Goal: Information Seeking & Learning: Learn about a topic

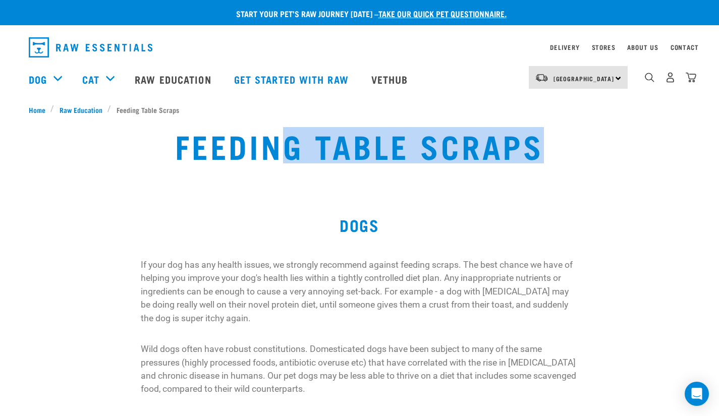
drag, startPoint x: 549, startPoint y: 153, endPoint x: 285, endPoint y: 120, distance: 266.4
click at [285, 120] on div "Feeding Table Scraps" at bounding box center [359, 153] width 719 height 77
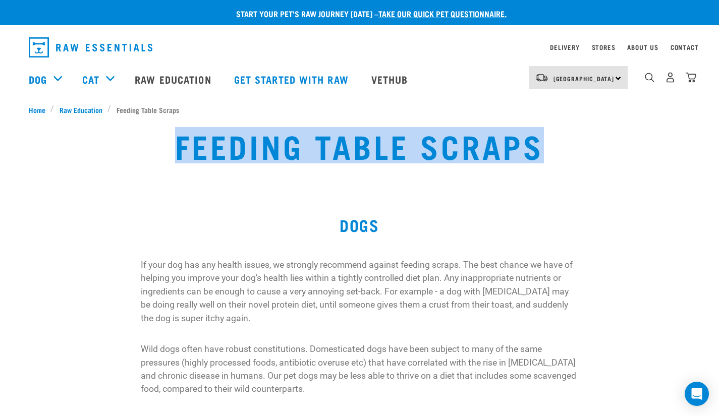
copy h1 "Feeding Table Scraps"
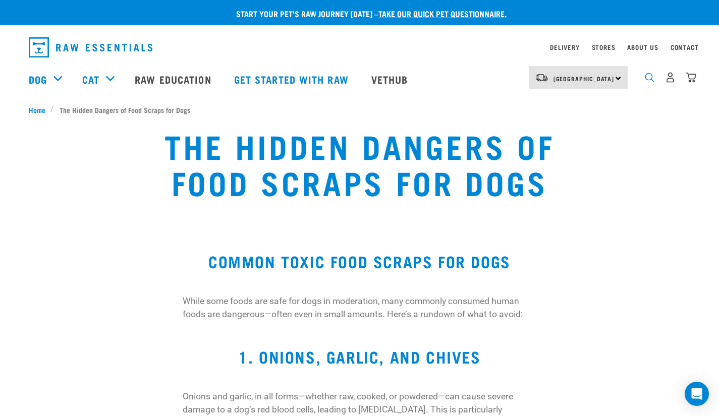
click at [650, 82] on img "dropdown navigation" at bounding box center [650, 78] width 10 height 10
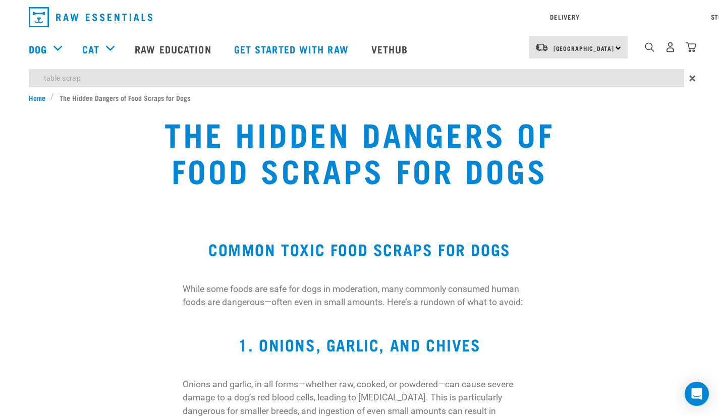
type input "table scrap"
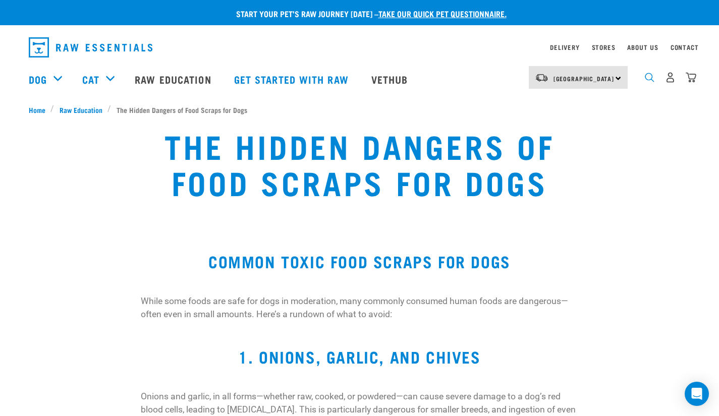
click at [645, 80] on img "dropdown navigation" at bounding box center [650, 78] width 10 height 10
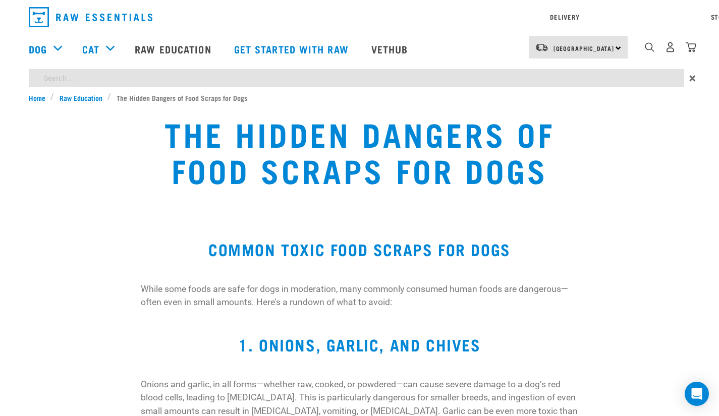
type input "when you can't access"
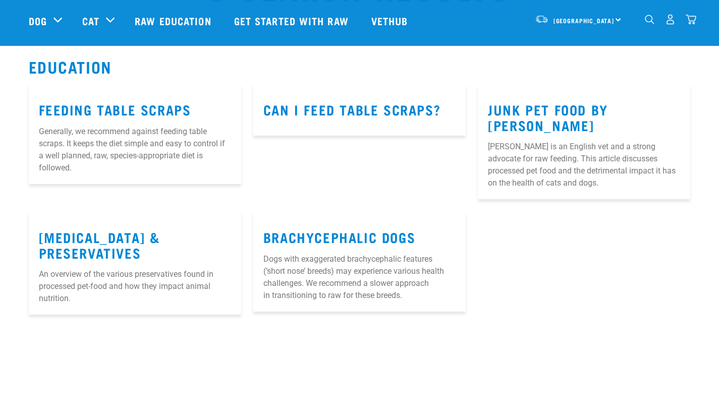
scroll to position [75, 0]
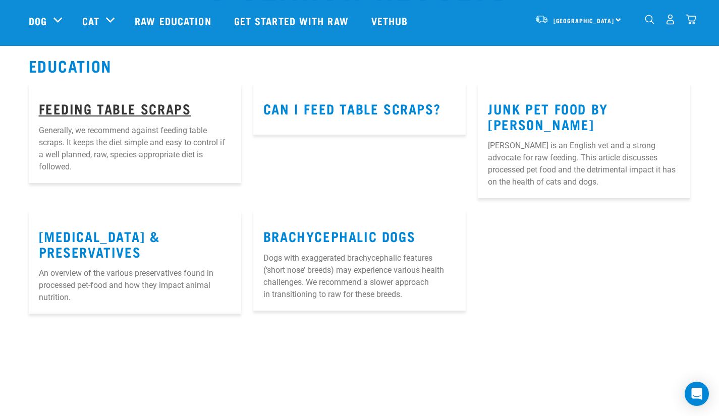
click at [170, 104] on link "Feeding Table Scraps" at bounding box center [115, 108] width 152 height 8
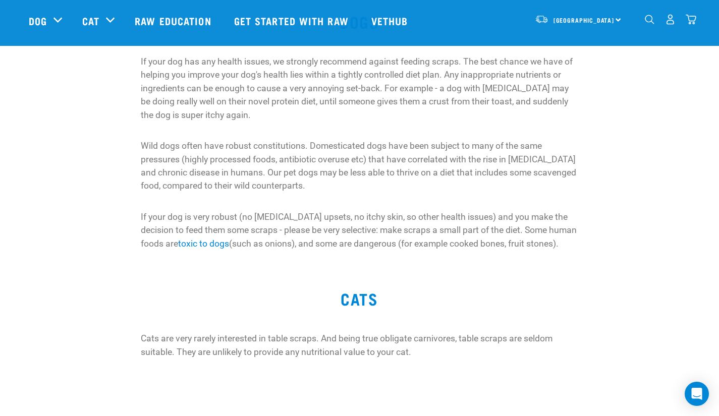
scroll to position [186, 0]
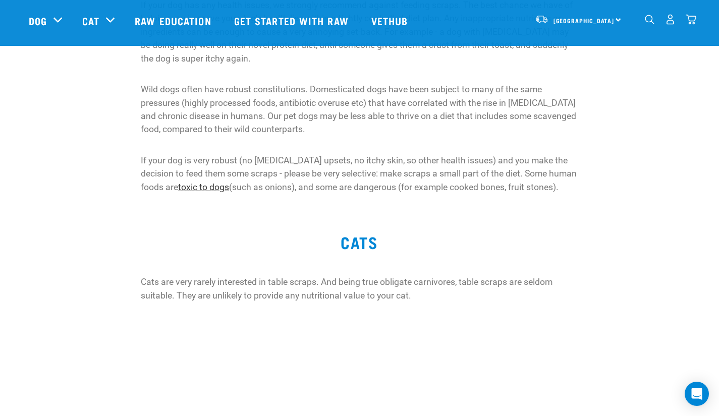
click at [178, 187] on link "toxic to dogs" at bounding box center [203, 187] width 51 height 10
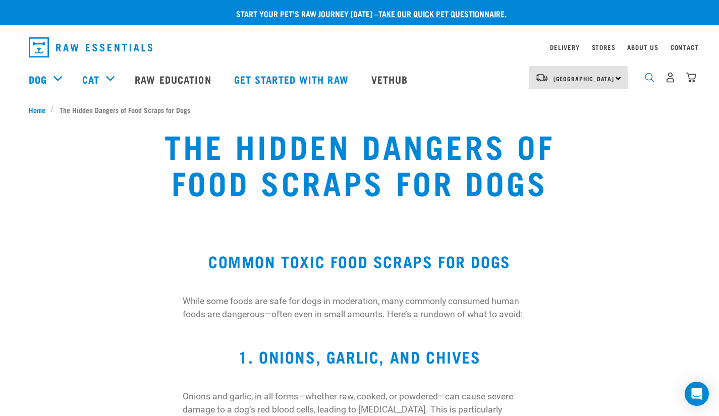
click at [652, 82] on img "dropdown navigation" at bounding box center [650, 78] width 10 height 10
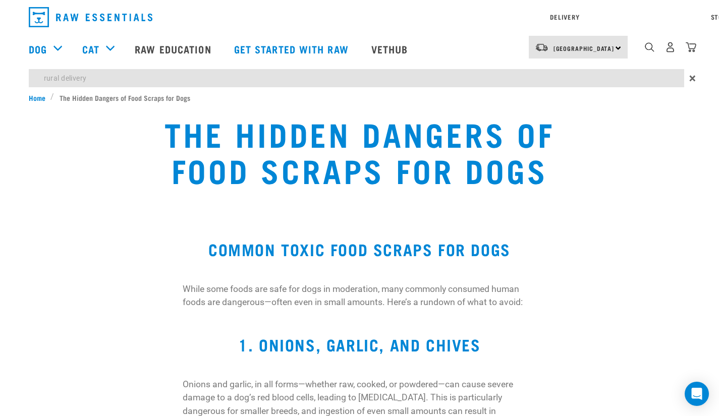
type input "rural delivery"
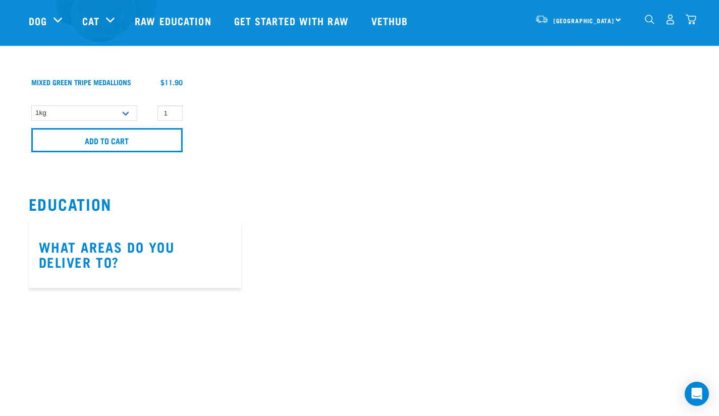
scroll to position [6838, 0]
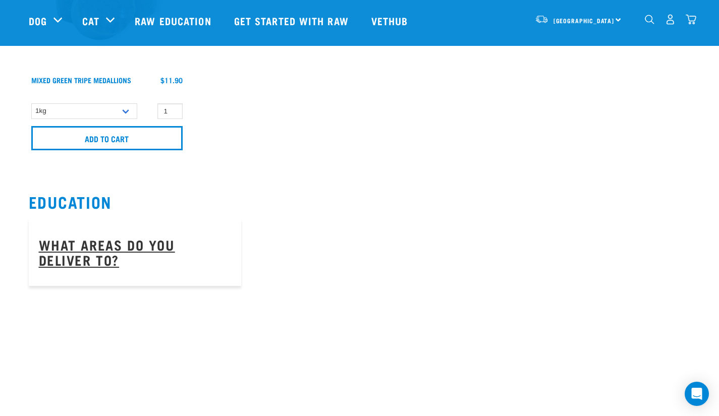
click at [163, 241] on link "What areas do you deliver to?" at bounding box center [107, 252] width 136 height 23
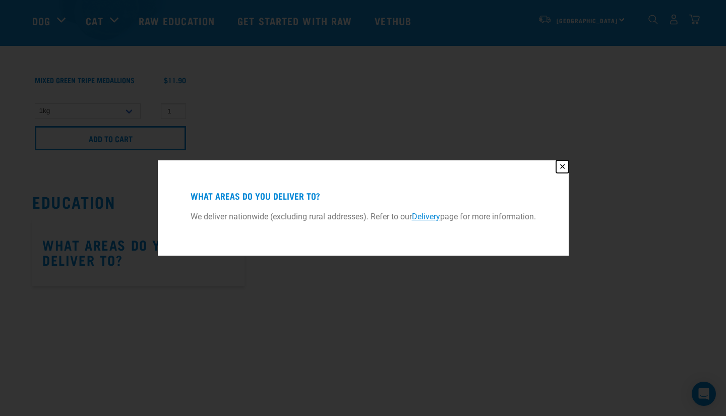
click at [563, 167] on button "✕" at bounding box center [562, 166] width 13 height 13
